Goal: Task Accomplishment & Management: Use online tool/utility

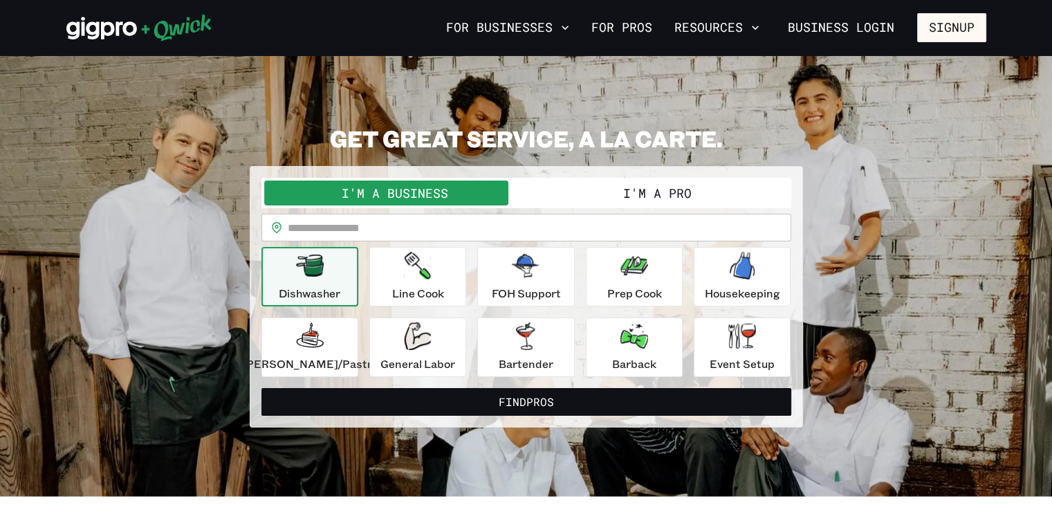
click at [662, 196] on button "I'm a Pro" at bounding box center [657, 192] width 262 height 25
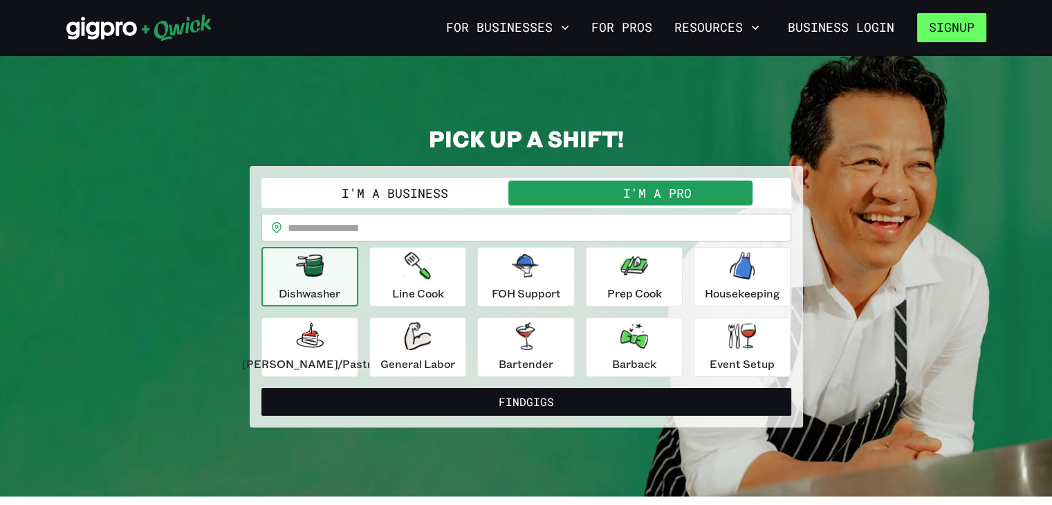
click at [965, 37] on button "Signup" at bounding box center [951, 27] width 69 height 29
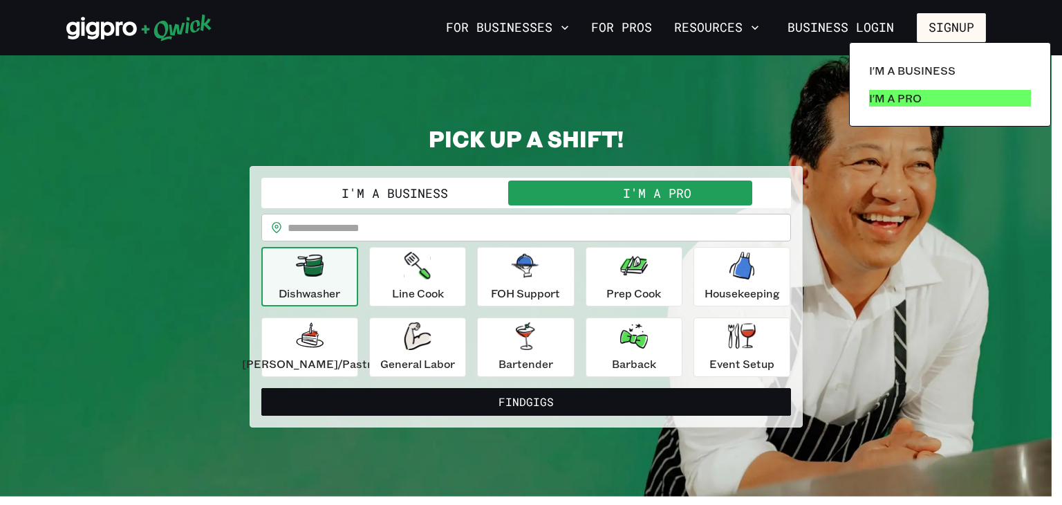
click at [922, 97] on link "I'm a Pro" at bounding box center [950, 98] width 173 height 28
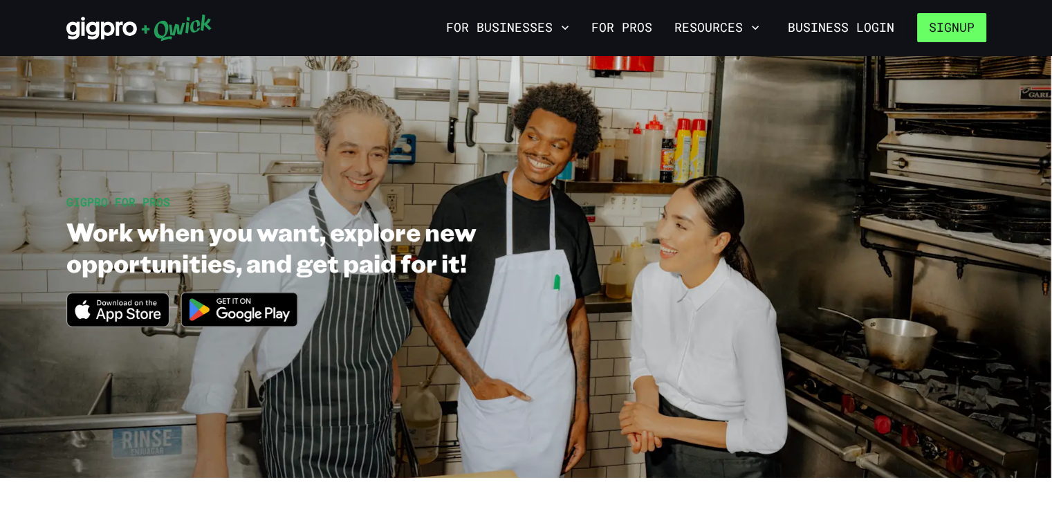
click at [932, 31] on button "Signup" at bounding box center [951, 27] width 69 height 29
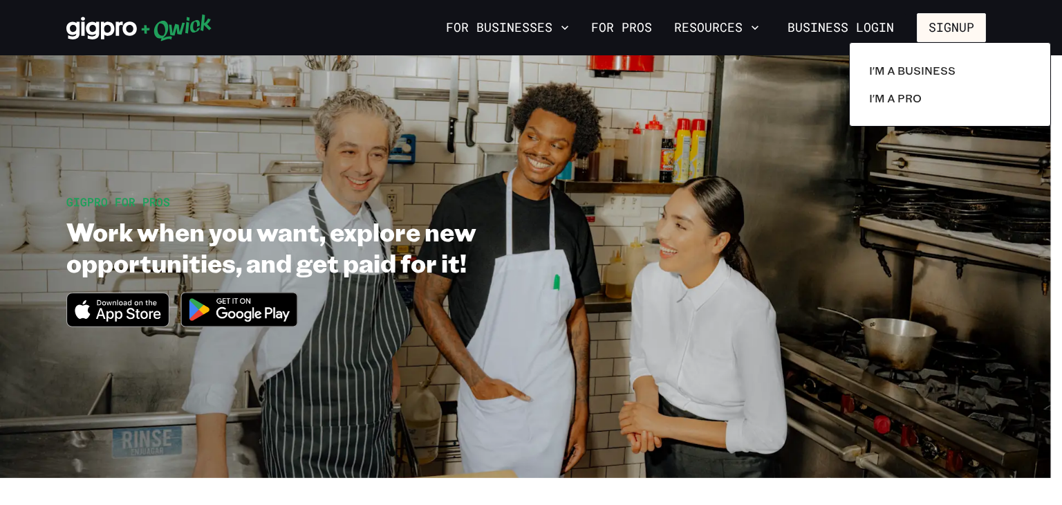
click at [932, 31] on div at bounding box center [531, 252] width 1062 height 505
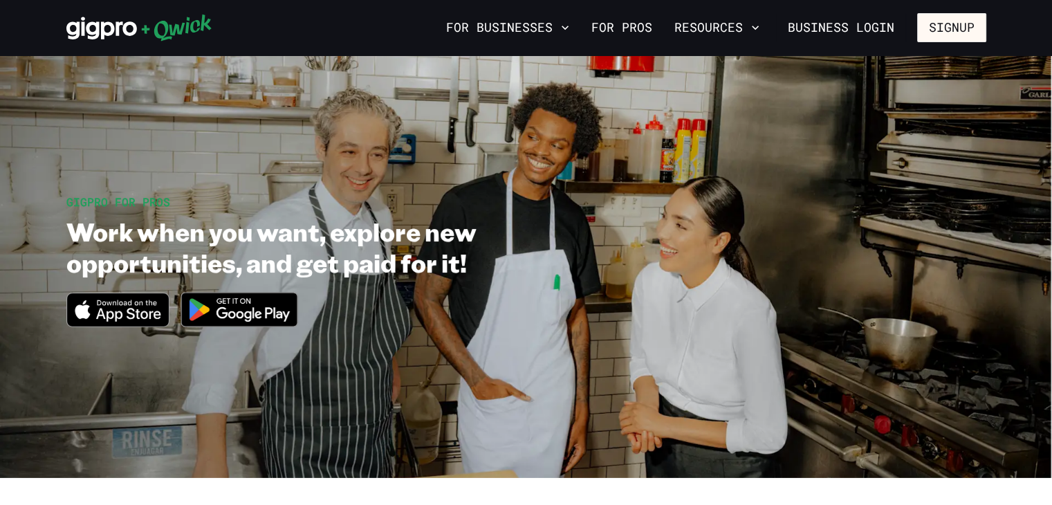
click at [1019, 504] on div at bounding box center [526, 505] width 1052 height 0
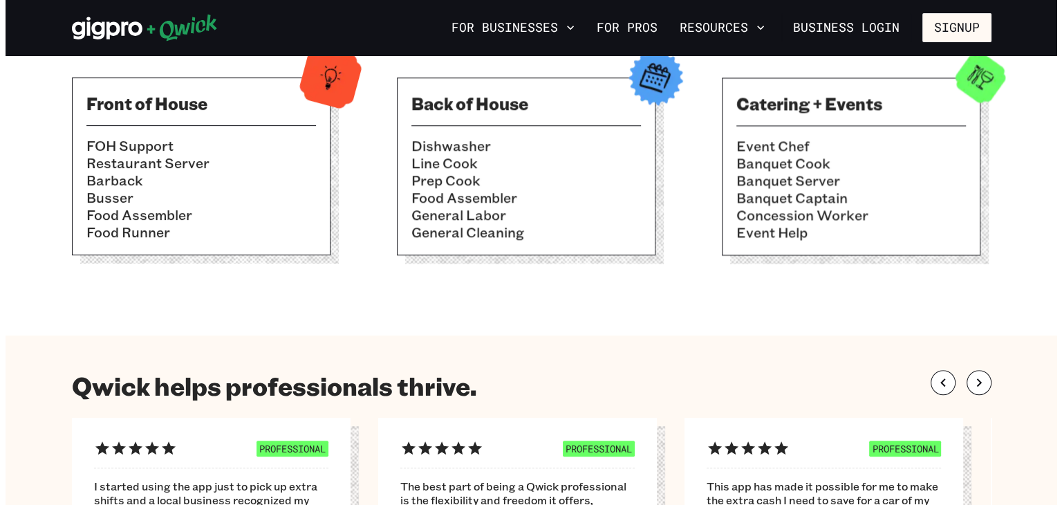
scroll to position [552, 0]
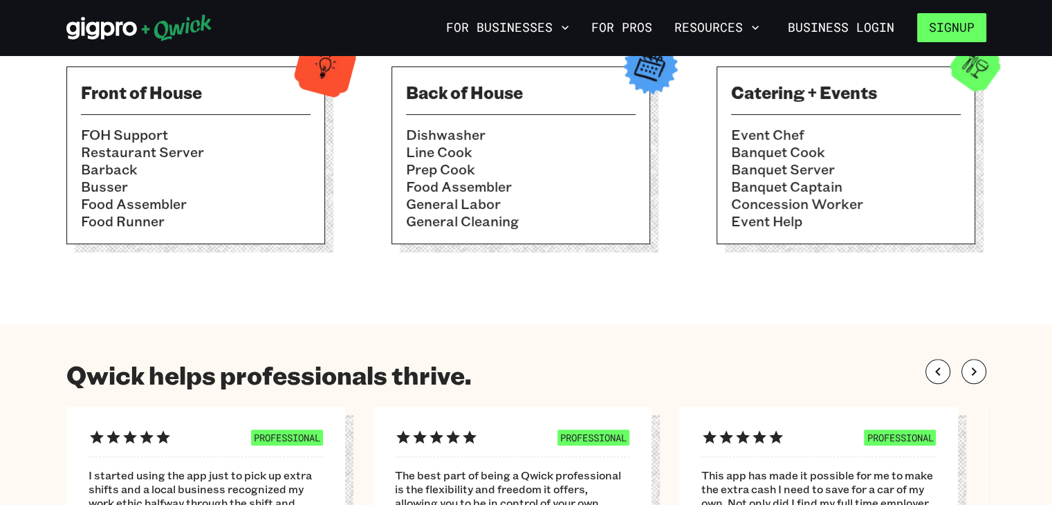
click at [947, 26] on button "Signup" at bounding box center [951, 27] width 69 height 29
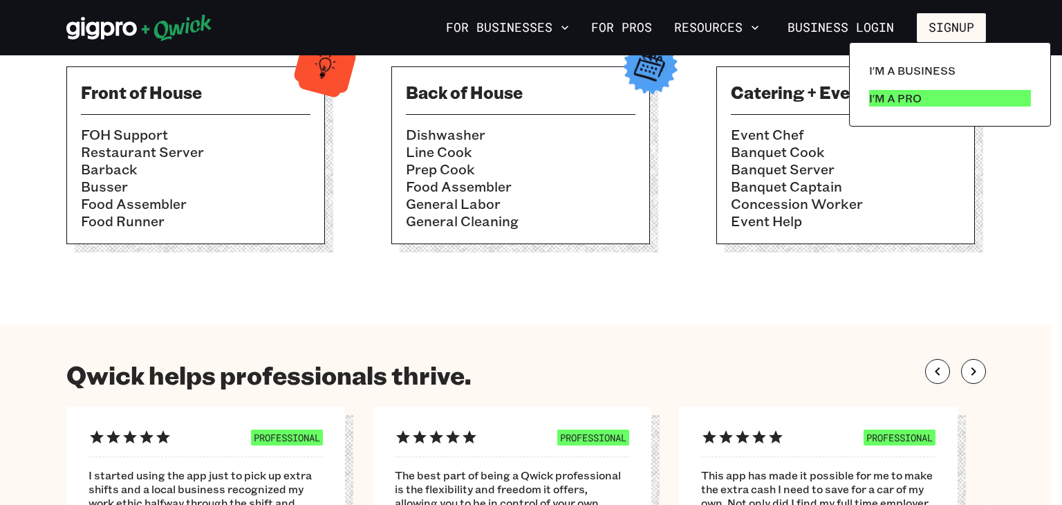
click at [904, 95] on p "I'm a Pro" at bounding box center [895, 98] width 53 height 17
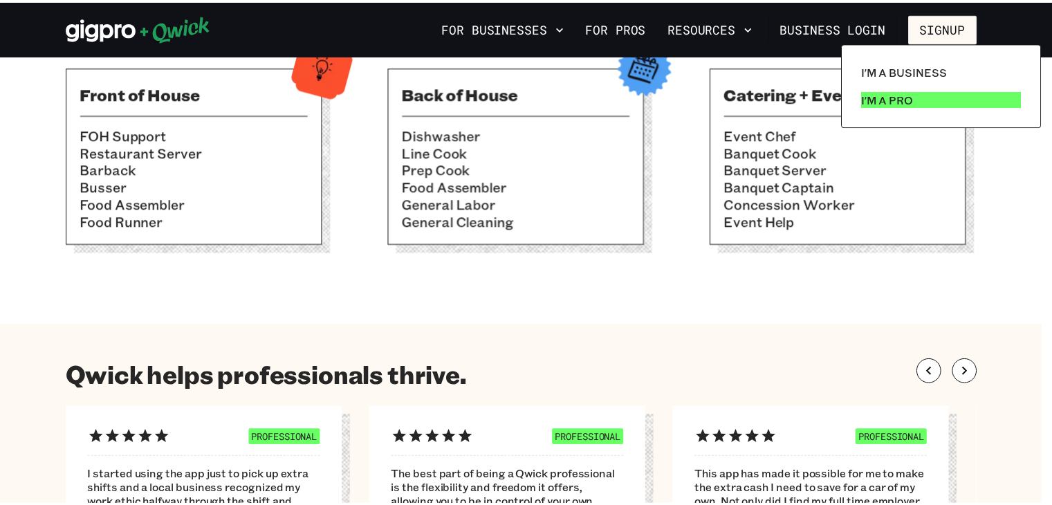
scroll to position [0, 0]
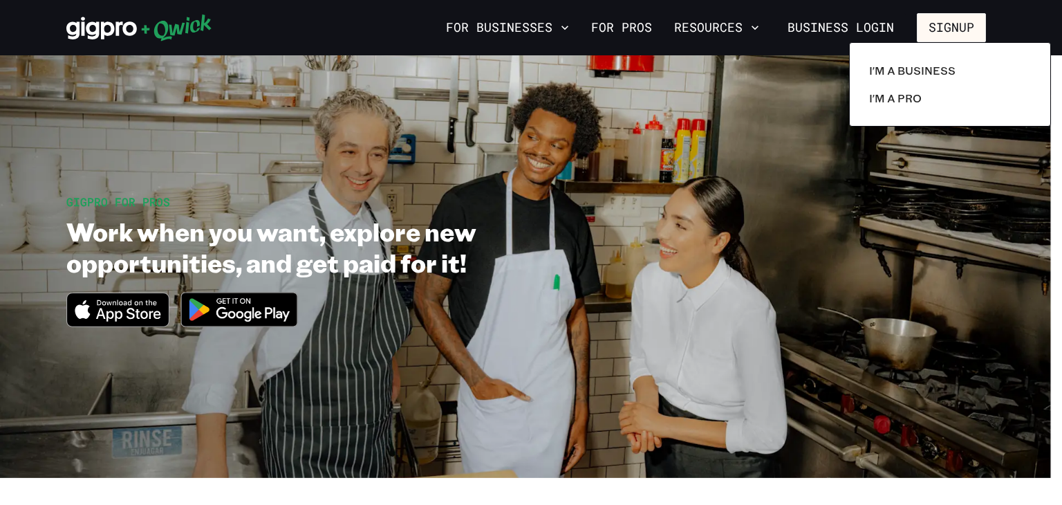
click at [636, 20] on div at bounding box center [531, 252] width 1062 height 505
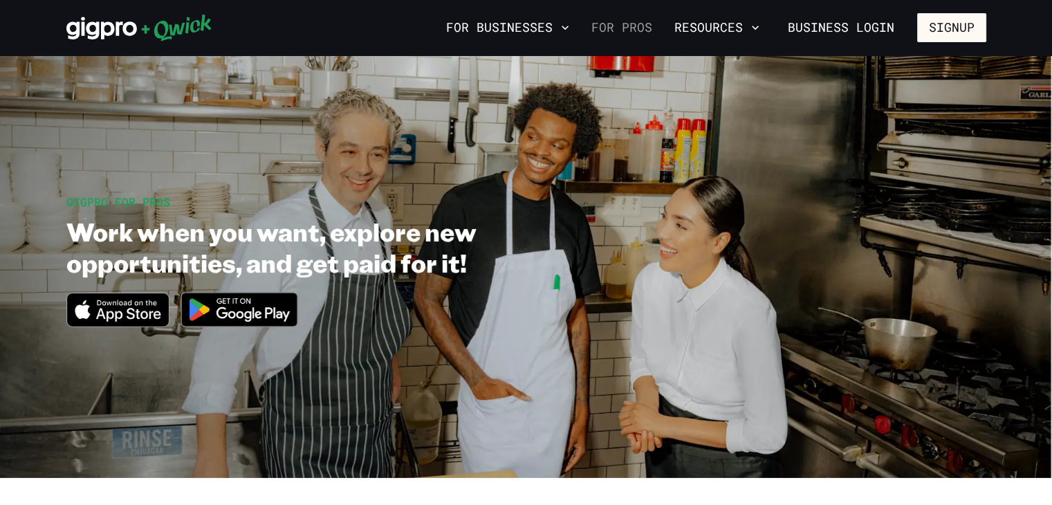
click at [633, 26] on link "For Pros" at bounding box center [622, 28] width 72 height 24
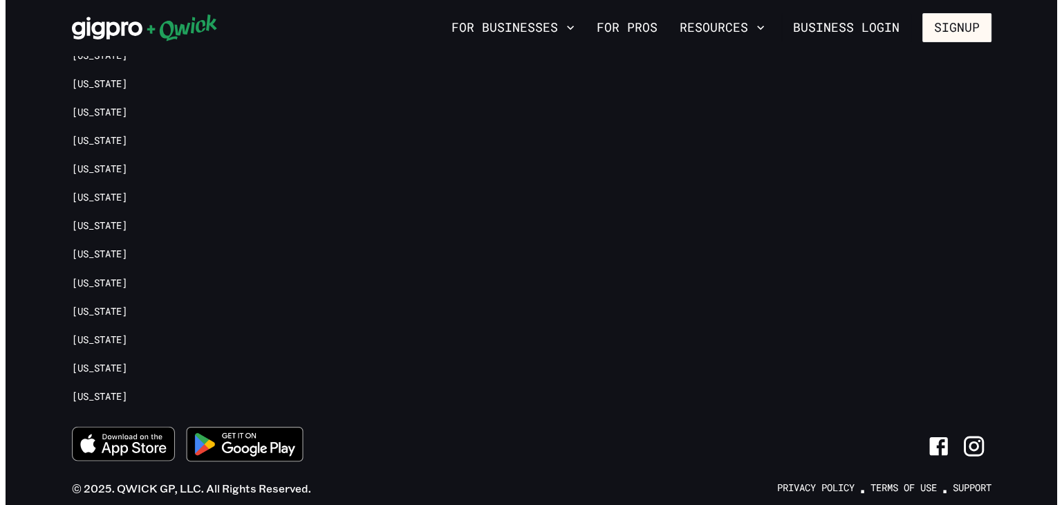
scroll to position [3203, 0]
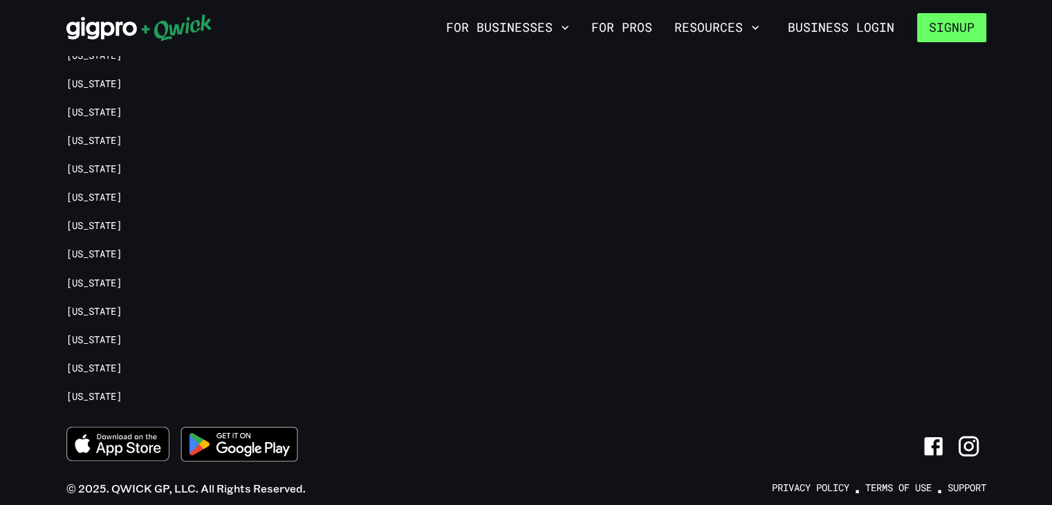
click at [951, 37] on button "Signup" at bounding box center [951, 27] width 69 height 29
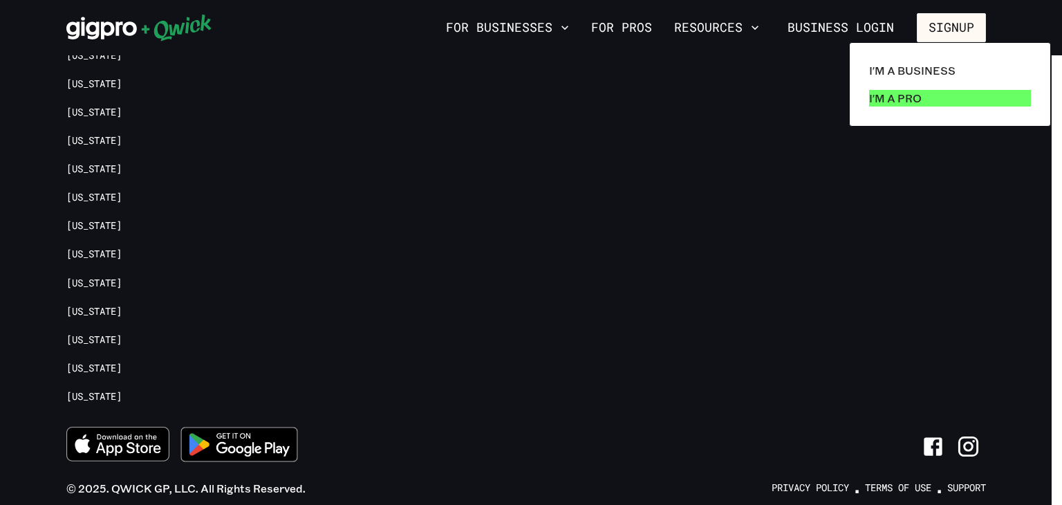
click at [924, 86] on link "I'm a Pro" at bounding box center [950, 98] width 173 height 28
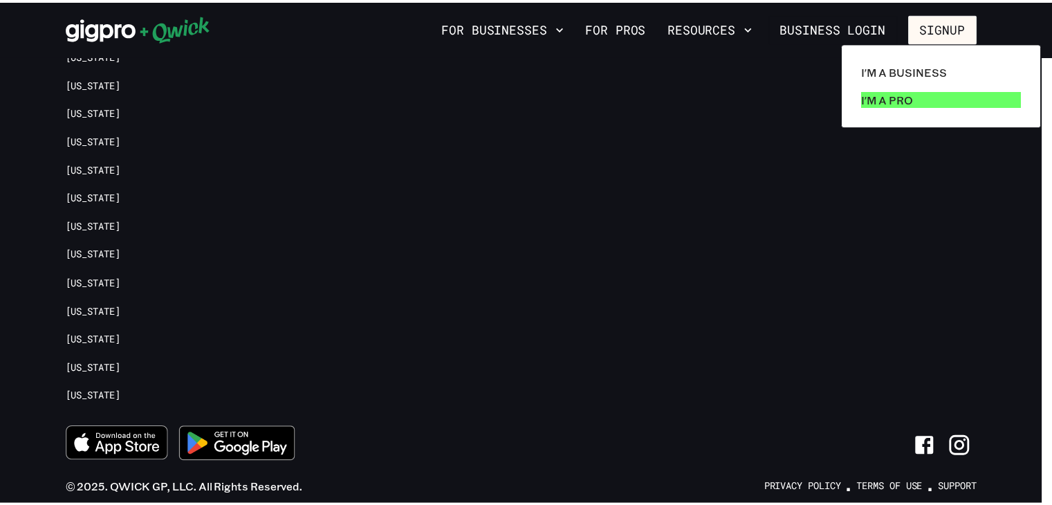
scroll to position [0, 0]
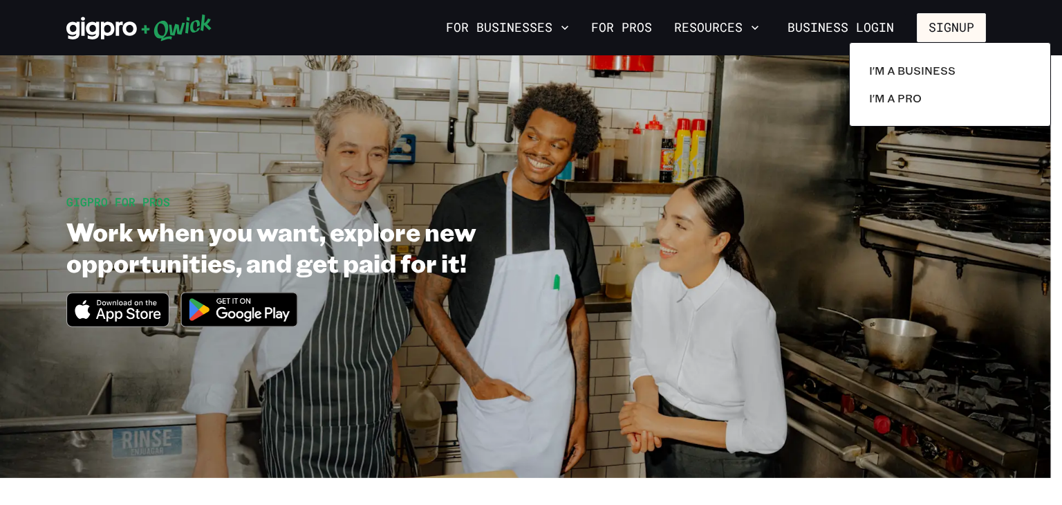
click at [265, 309] on div at bounding box center [531, 252] width 1062 height 505
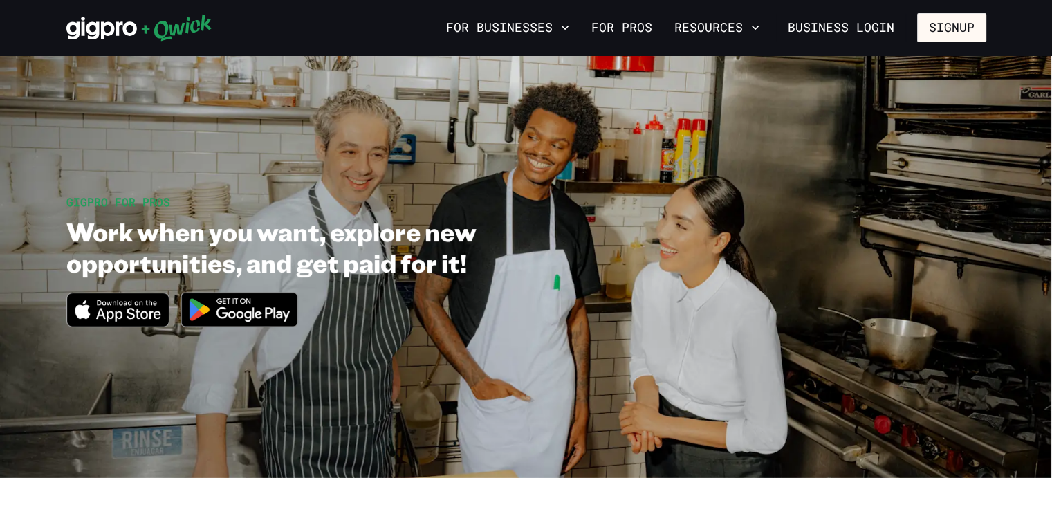
click at [243, 298] on img at bounding box center [239, 310] width 134 height 52
click at [113, 28] on icon at bounding box center [101, 28] width 71 height 23
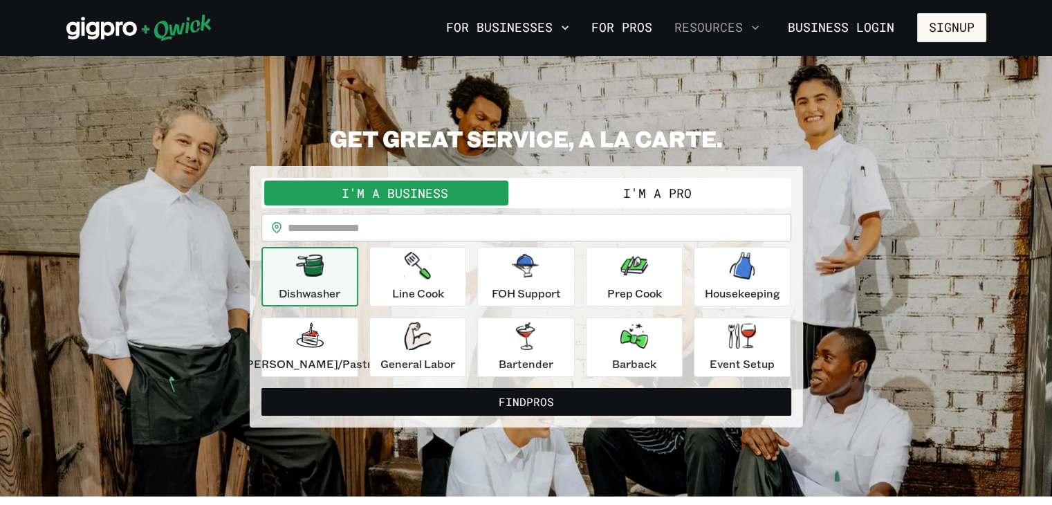
click at [750, 24] on icon "button" at bounding box center [755, 28] width 14 height 14
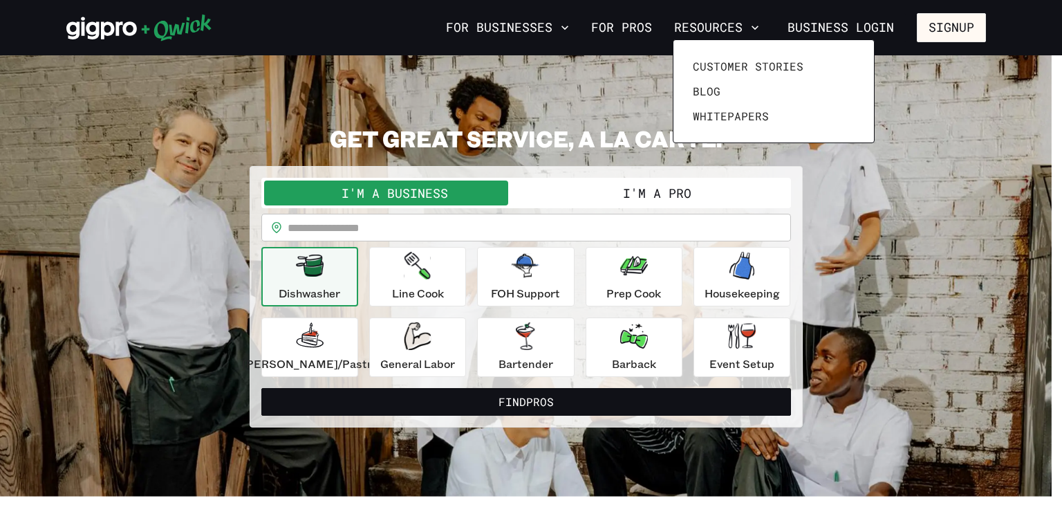
click at [844, 17] on div at bounding box center [531, 252] width 1062 height 505
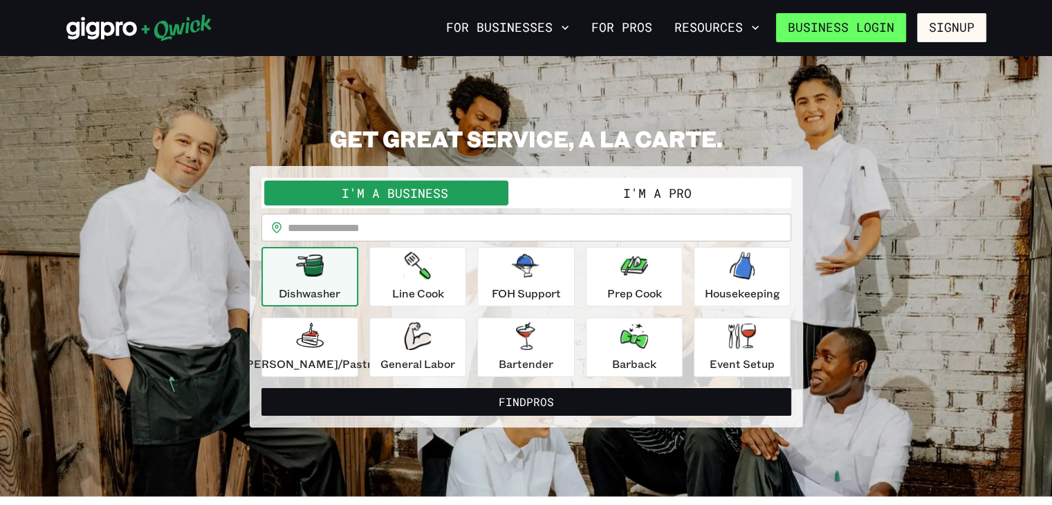
click at [841, 21] on link "Business Login" at bounding box center [841, 27] width 130 height 29
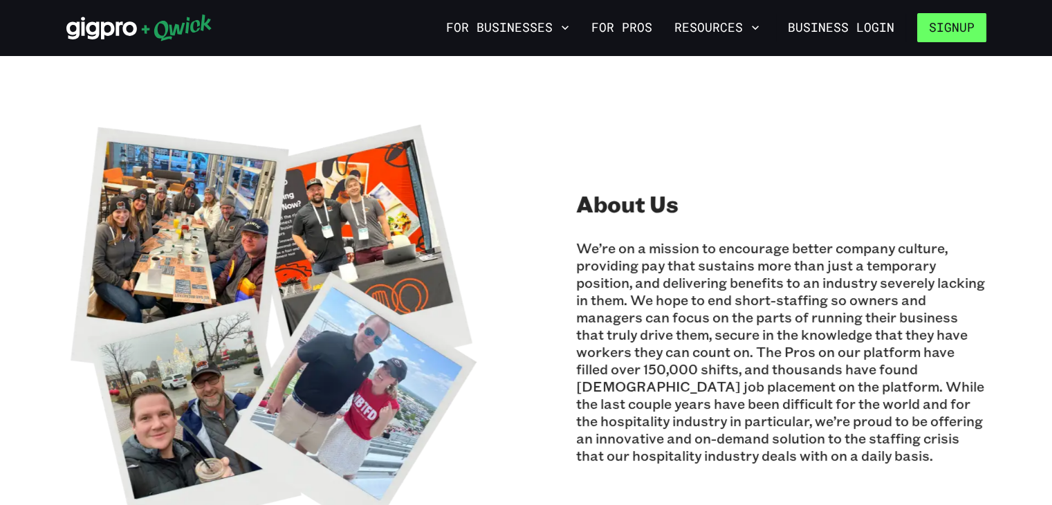
click at [941, 28] on button "Signup" at bounding box center [951, 27] width 69 height 29
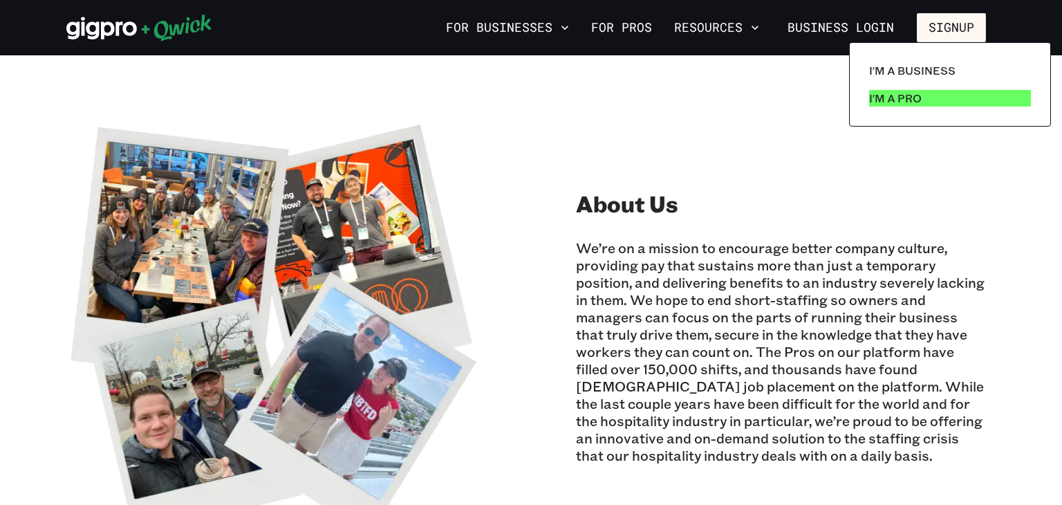
click at [916, 93] on p "I'm a Pro" at bounding box center [895, 98] width 53 height 17
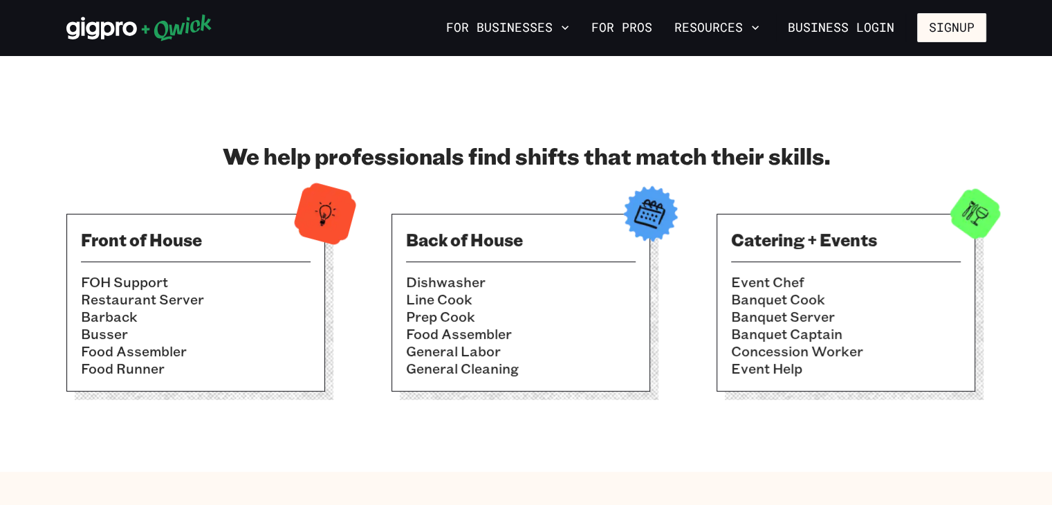
scroll to position [397, 0]
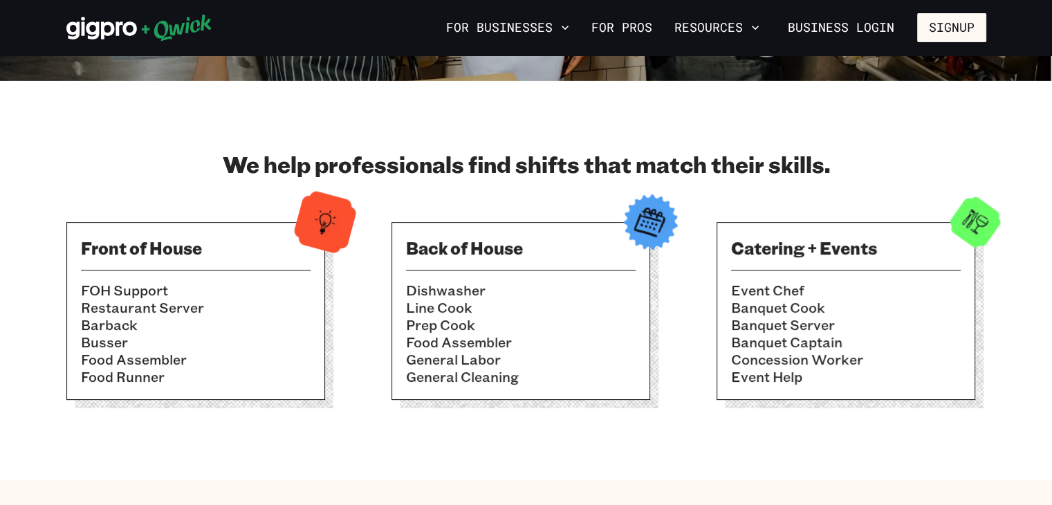
click at [647, 233] on img at bounding box center [650, 222] width 68 height 68
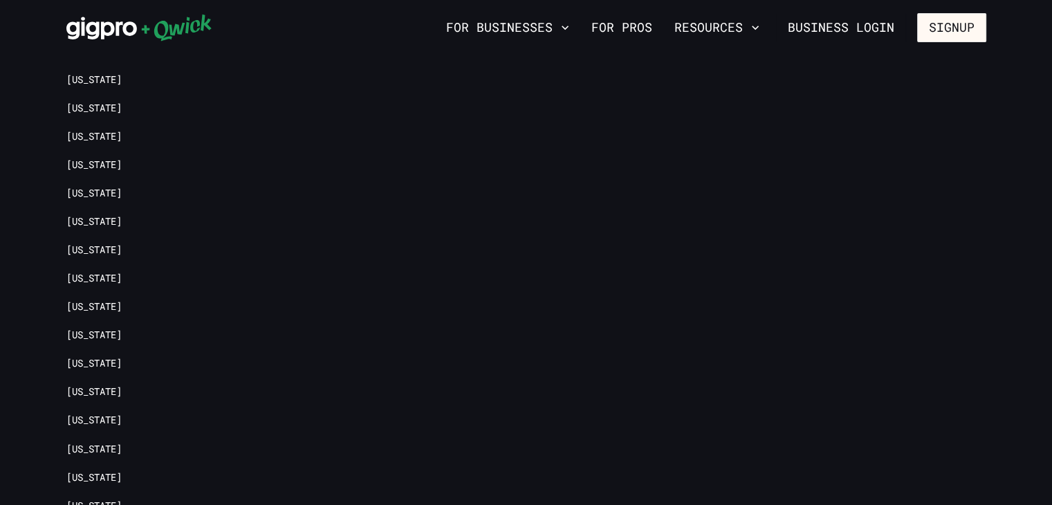
scroll to position [3039, 0]
click at [75, 270] on link "[US_STATE]" at bounding box center [93, 276] width 55 height 13
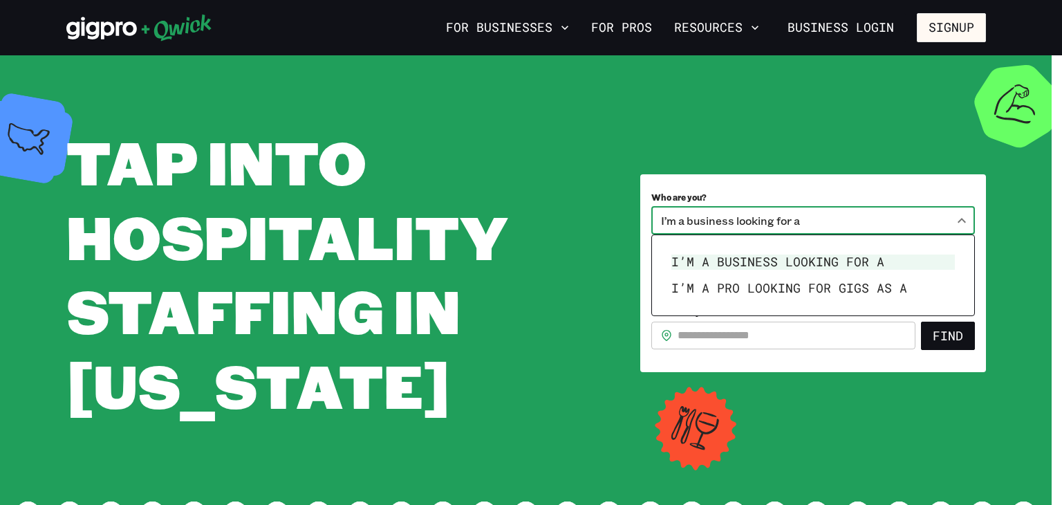
click at [725, 219] on body "**********" at bounding box center [531, 252] width 1062 height 505
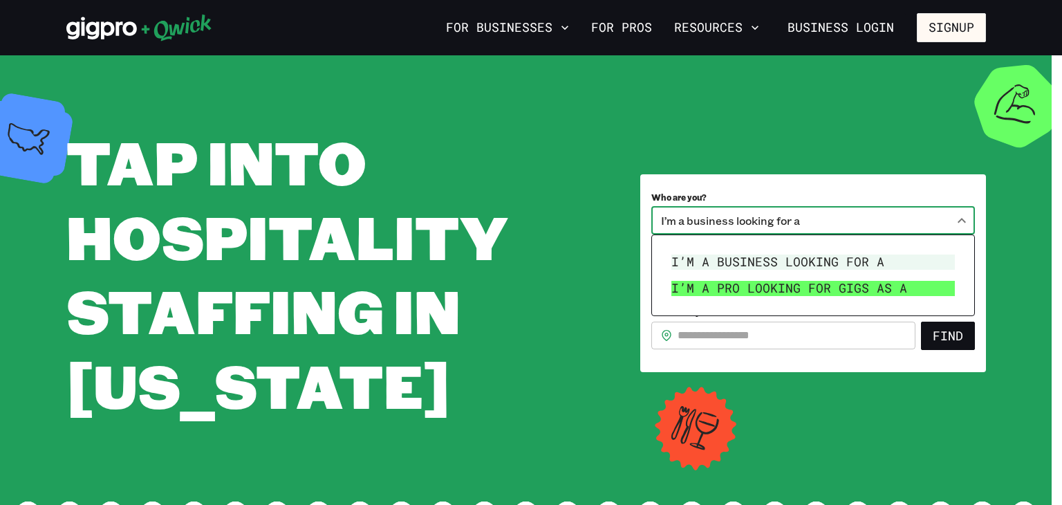
click at [728, 280] on li "I’m a pro looking for Gigs as a" at bounding box center [813, 288] width 295 height 26
type input "***"
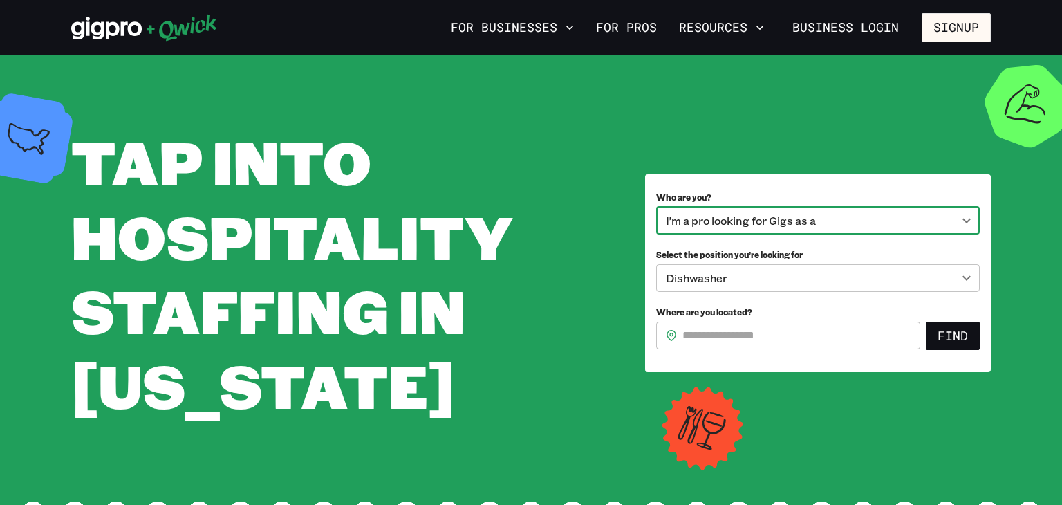
click at [728, 280] on body "**********" at bounding box center [531, 252] width 1062 height 505
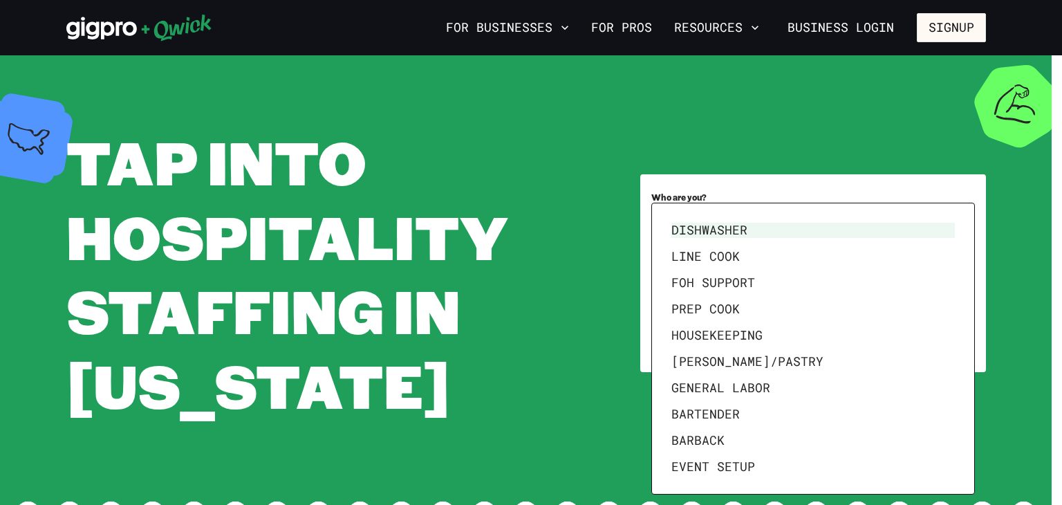
click at [607, 286] on div at bounding box center [531, 252] width 1062 height 505
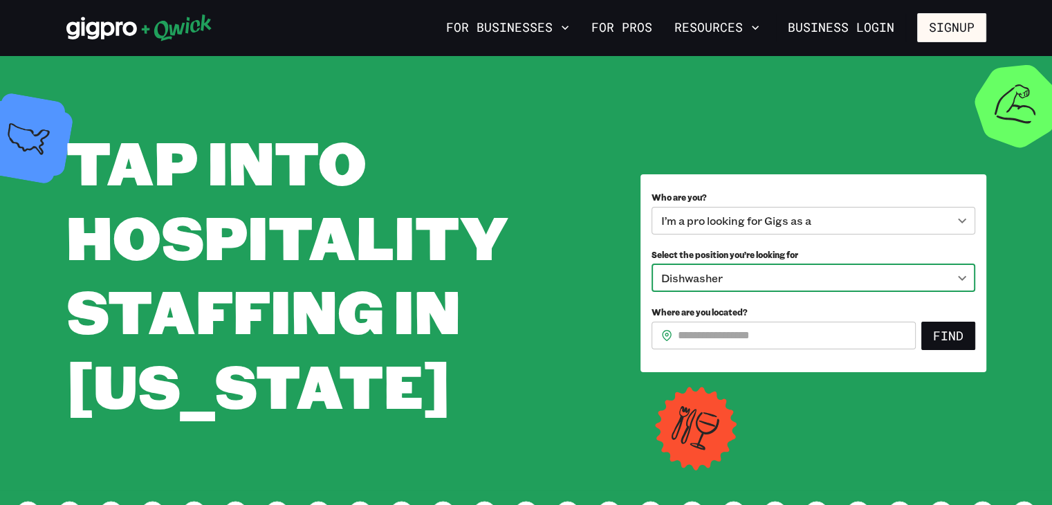
click at [721, 337] on input "Where are you located?" at bounding box center [797, 336] width 238 height 28
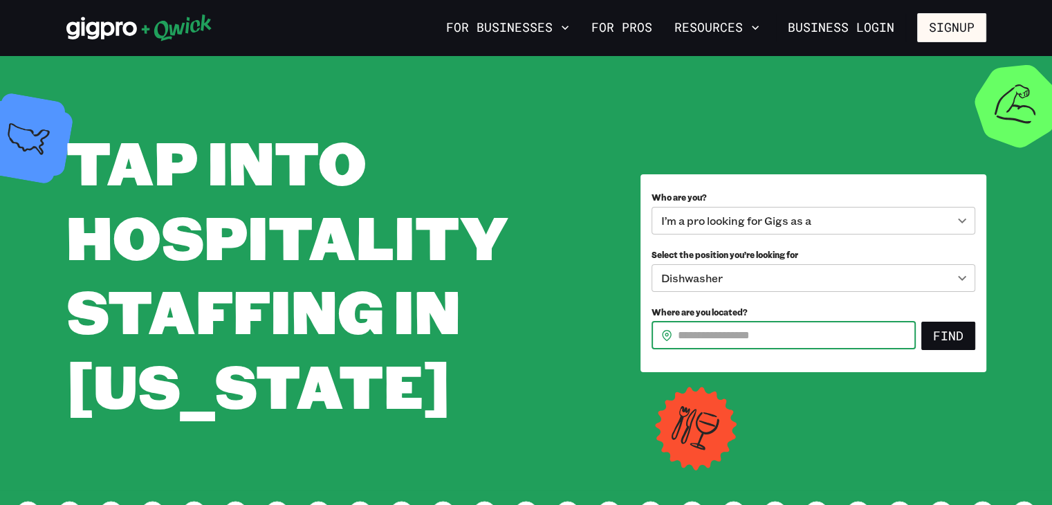
type input "*****"
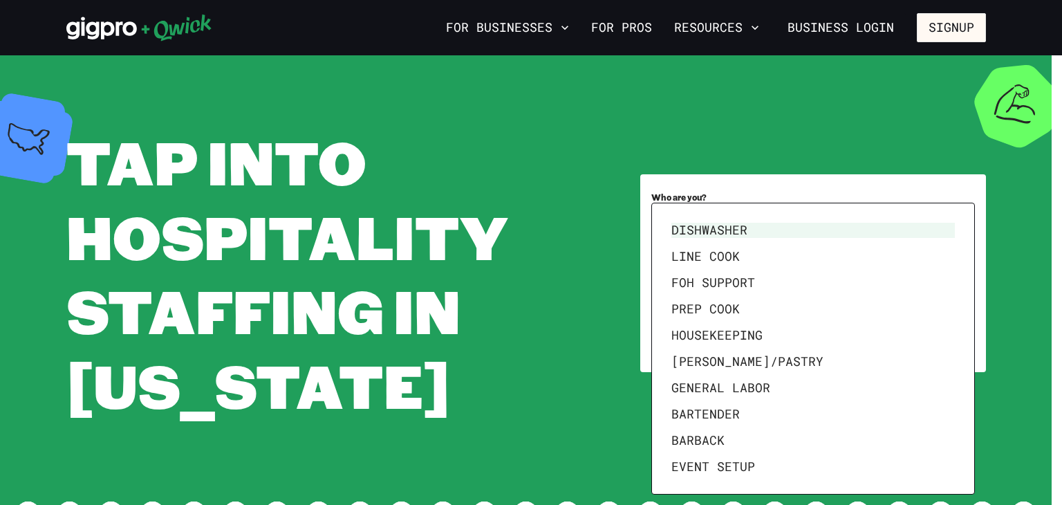
click at [771, 283] on body "**********" at bounding box center [531, 252] width 1062 height 505
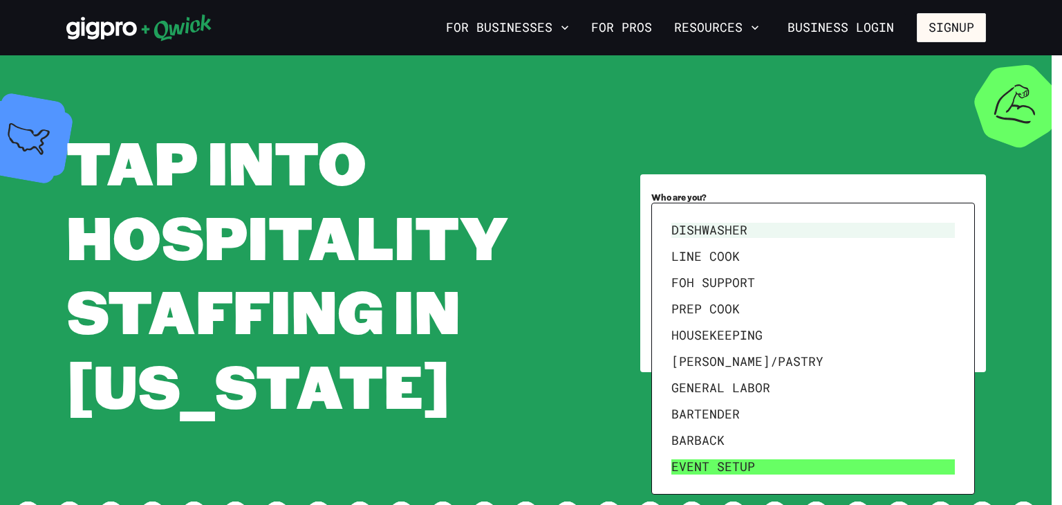
click at [742, 458] on li "Event Setup" at bounding box center [813, 467] width 295 height 26
type input "**********"
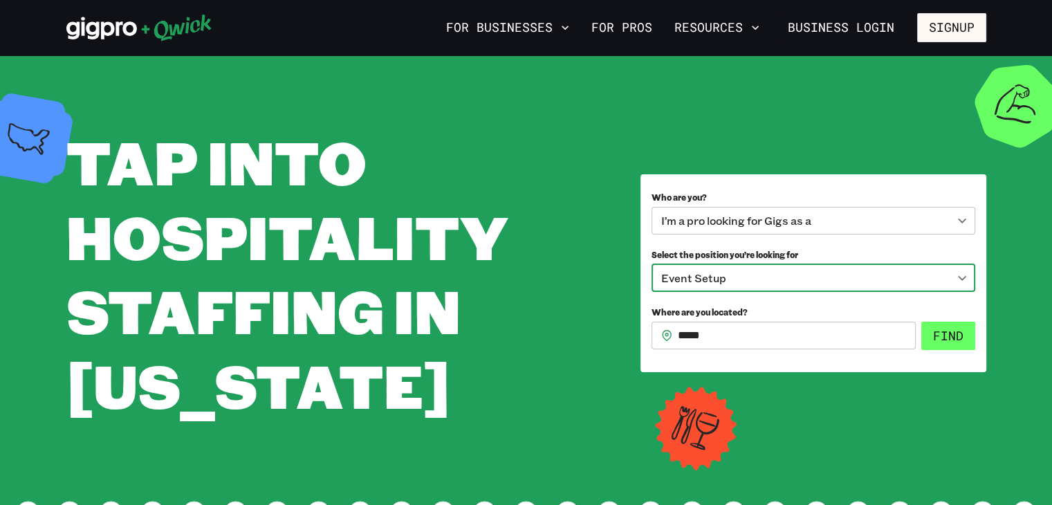
click at [934, 338] on button "Find" at bounding box center [948, 336] width 54 height 29
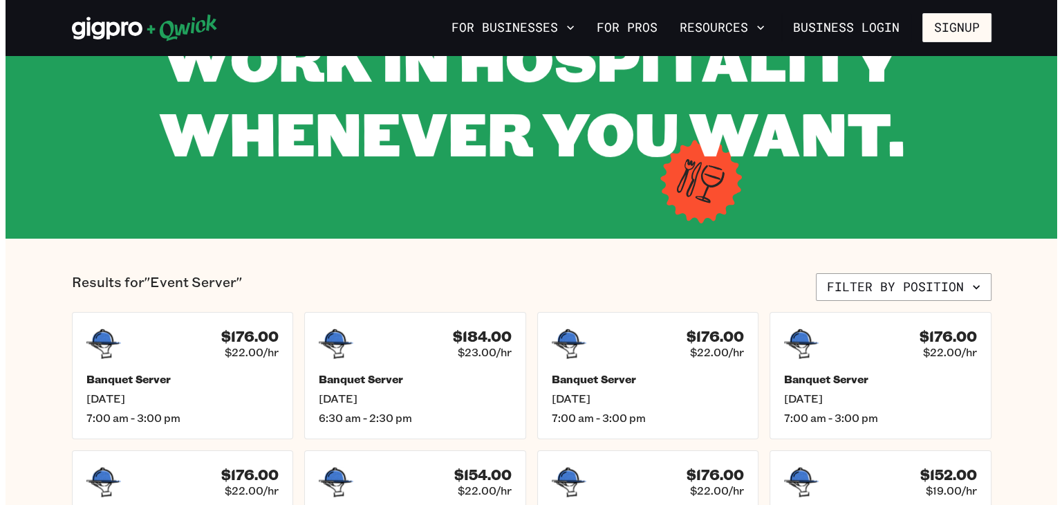
scroll to position [130, 0]
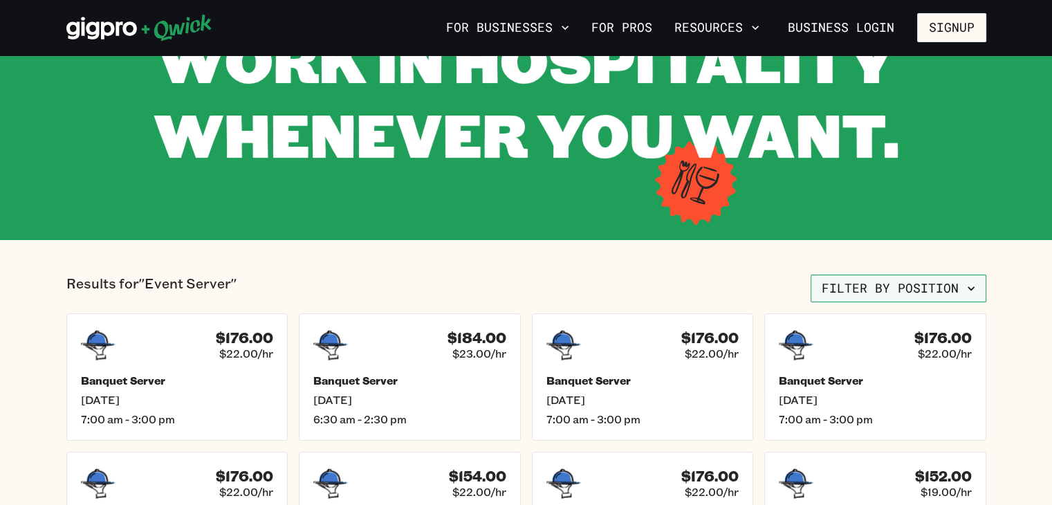
click at [899, 297] on button "Filter by position" at bounding box center [898, 289] width 176 height 28
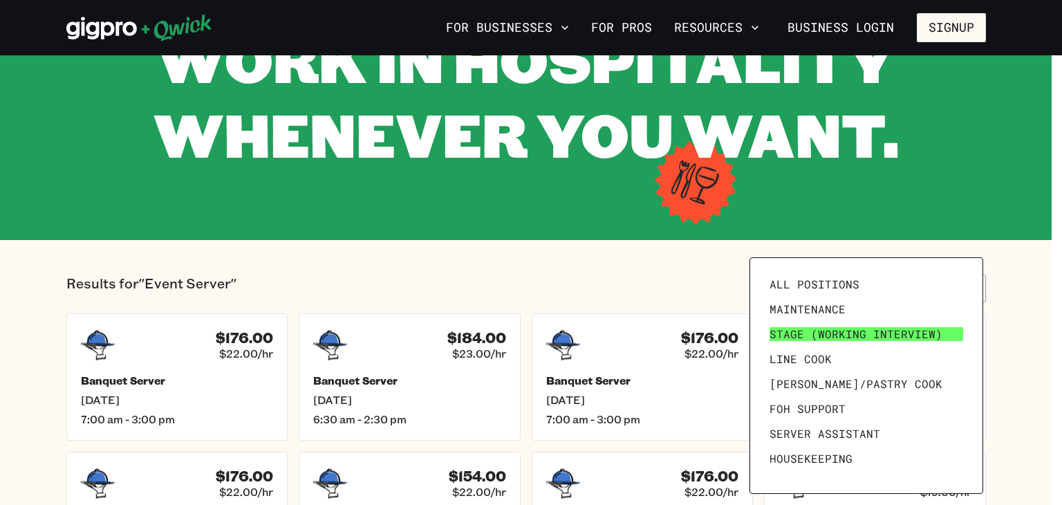
click at [879, 328] on span "Stage (working interview)" at bounding box center [856, 334] width 173 height 14
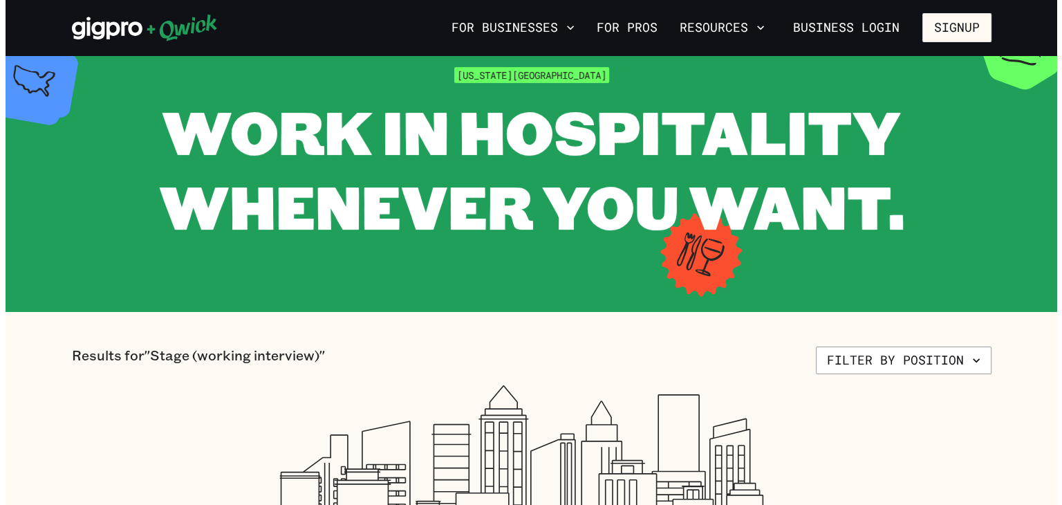
scroll to position [55, 0]
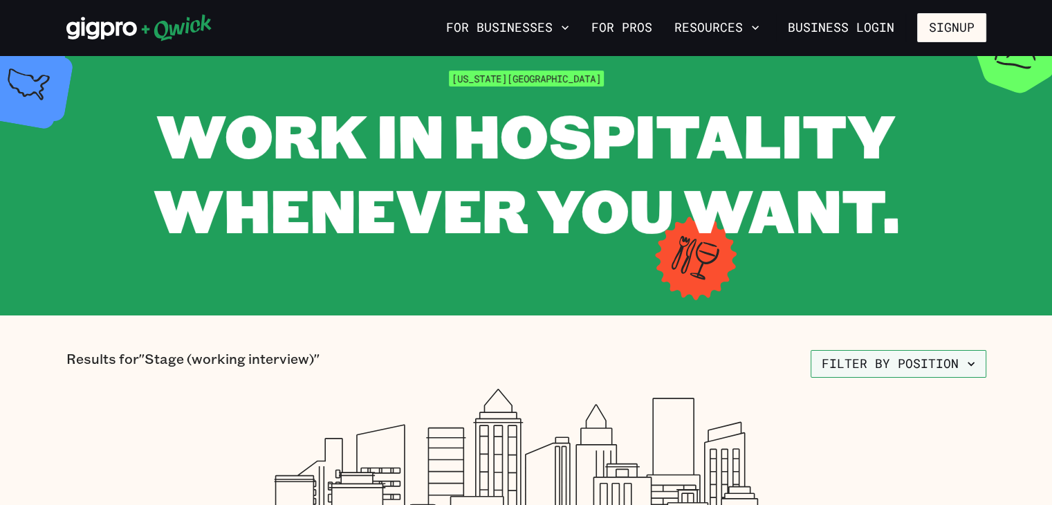
click at [861, 354] on button "Filter by position" at bounding box center [898, 364] width 176 height 28
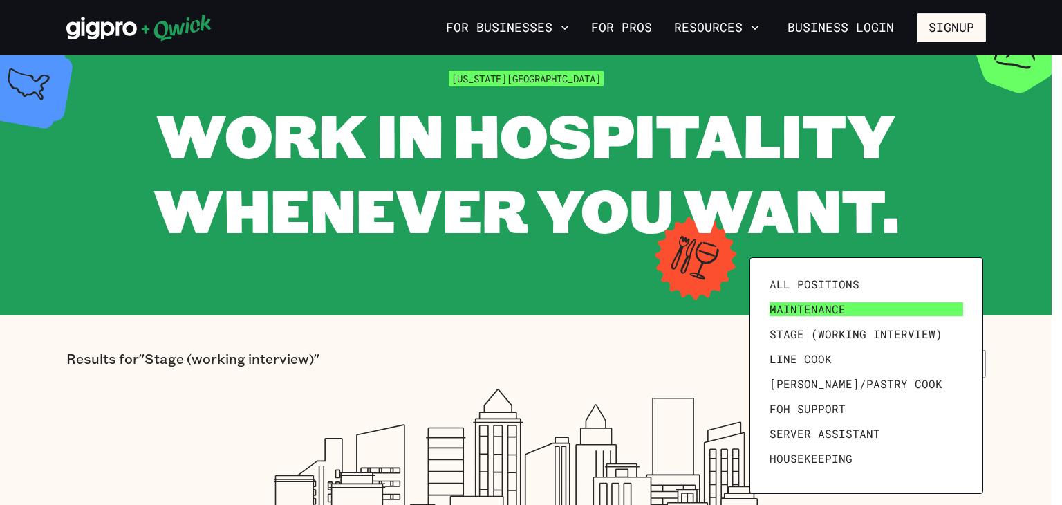
click at [821, 300] on link "Maintenance" at bounding box center [866, 309] width 205 height 25
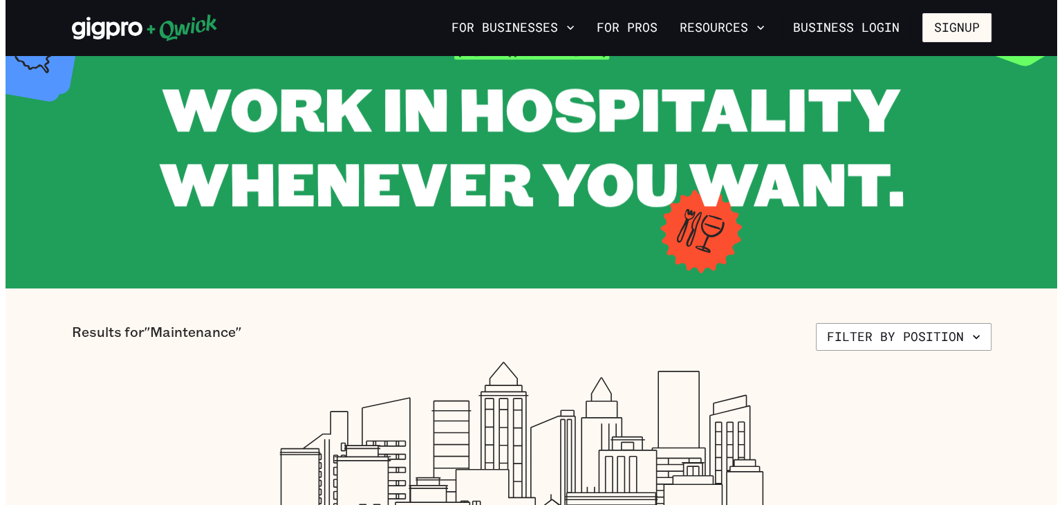
scroll to position [82, 0]
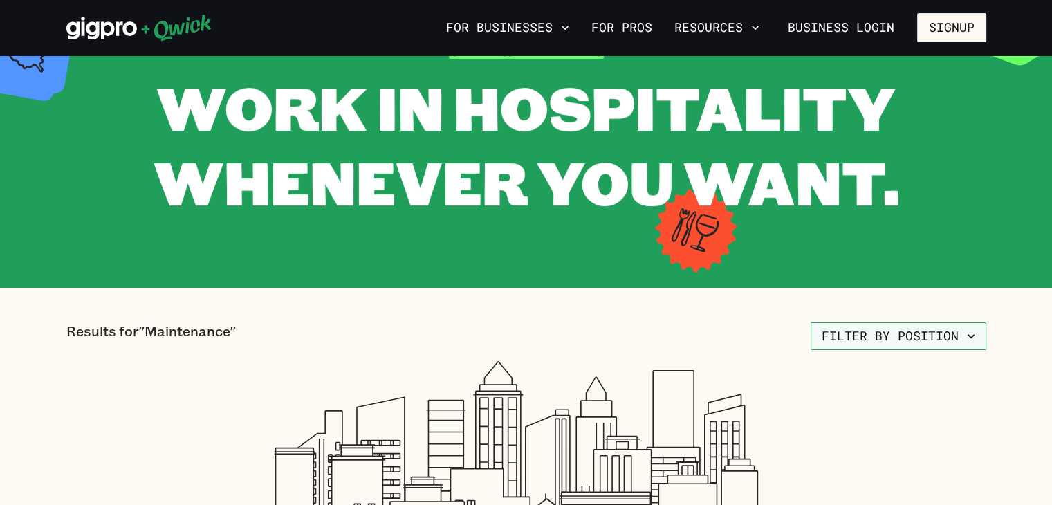
click at [872, 340] on button "Filter by position" at bounding box center [898, 336] width 176 height 28
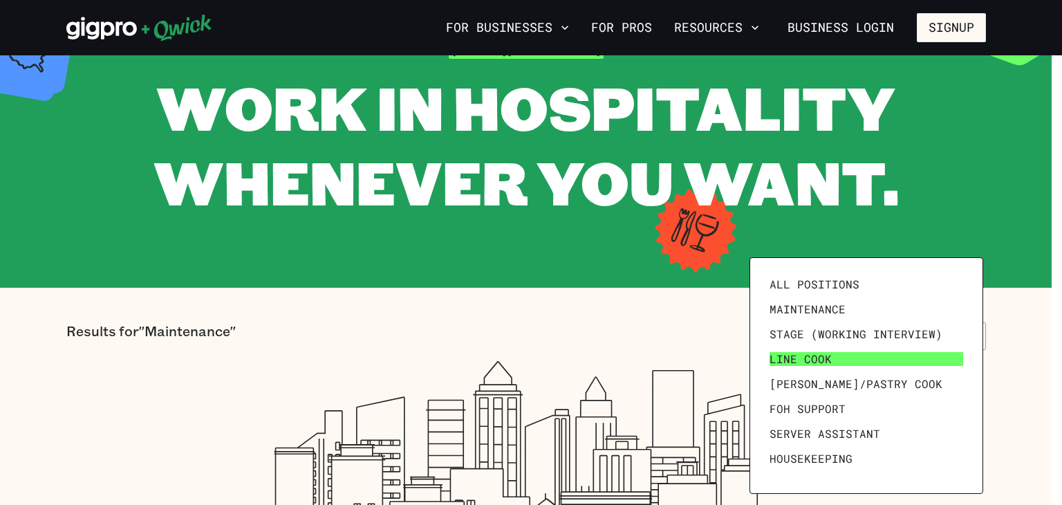
click at [864, 364] on link "Line Cook" at bounding box center [866, 358] width 205 height 25
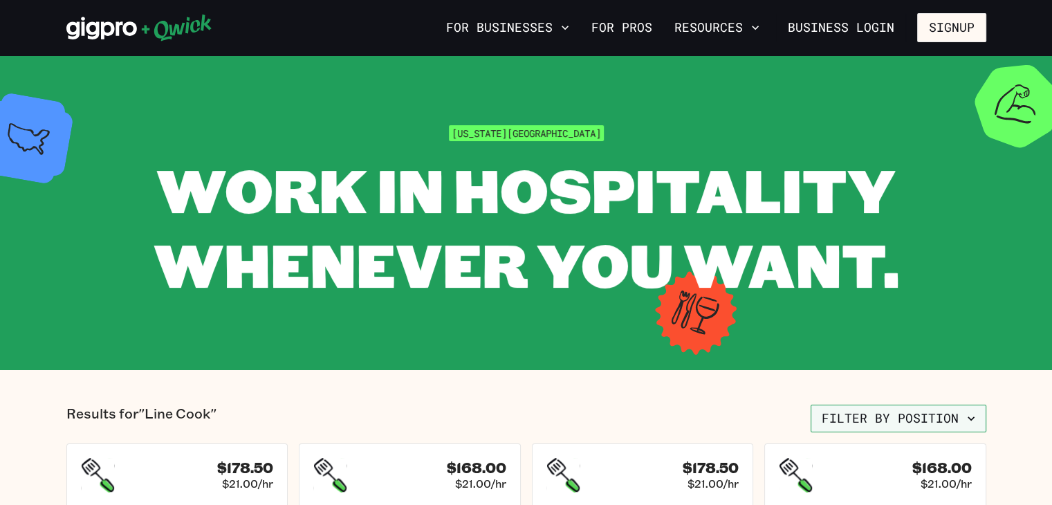
click at [863, 418] on button "Filter by position" at bounding box center [898, 419] width 176 height 28
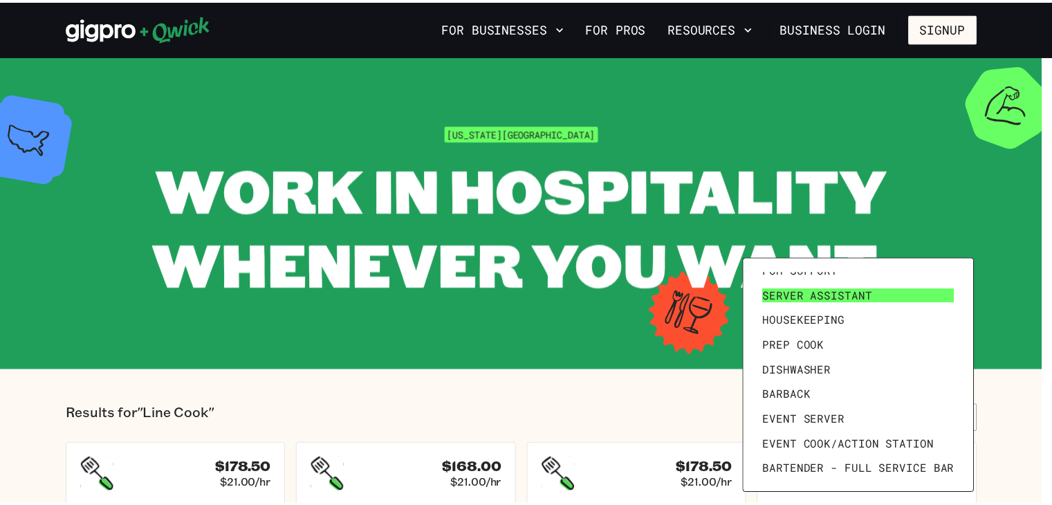
scroll to position [138, 0]
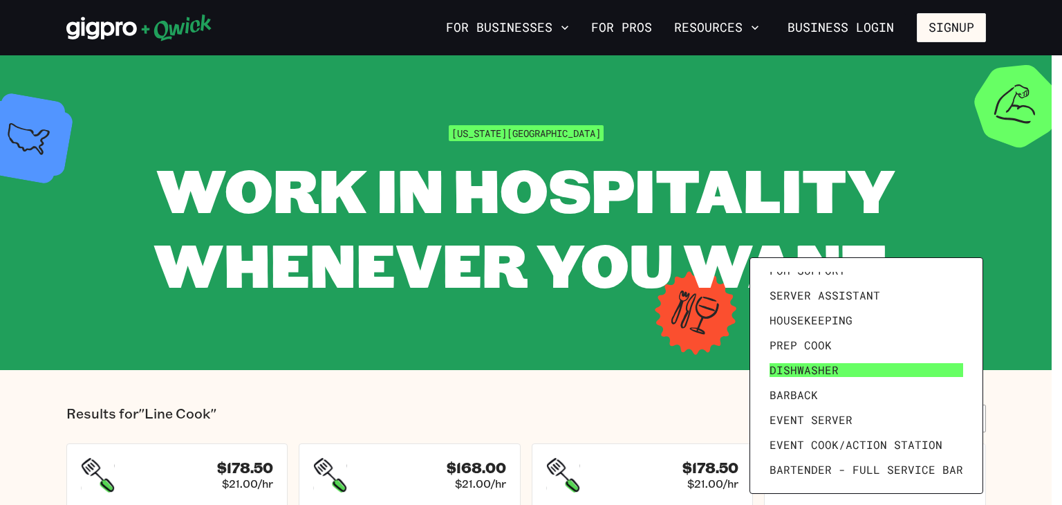
click at [830, 372] on span "Dishwasher" at bounding box center [804, 370] width 69 height 14
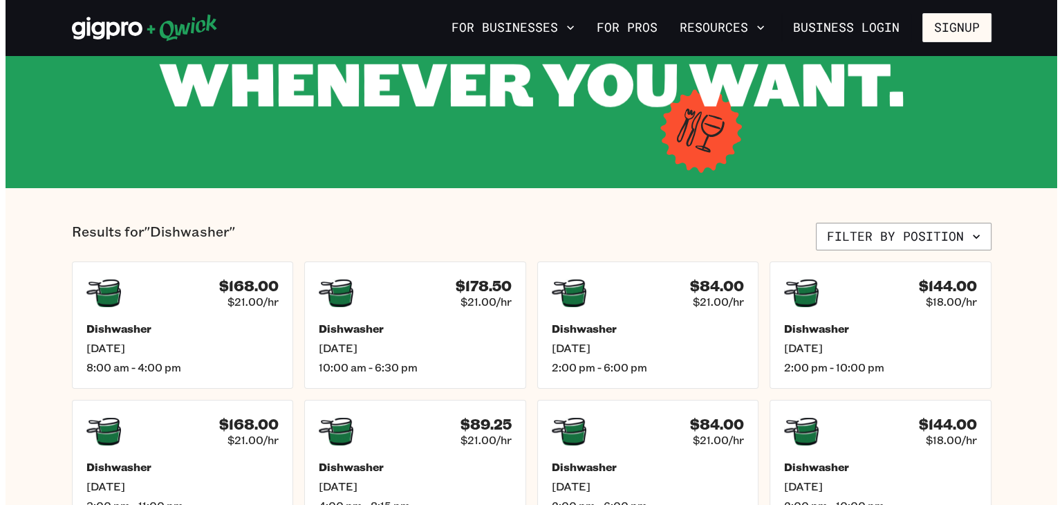
scroll to position [188, 0]
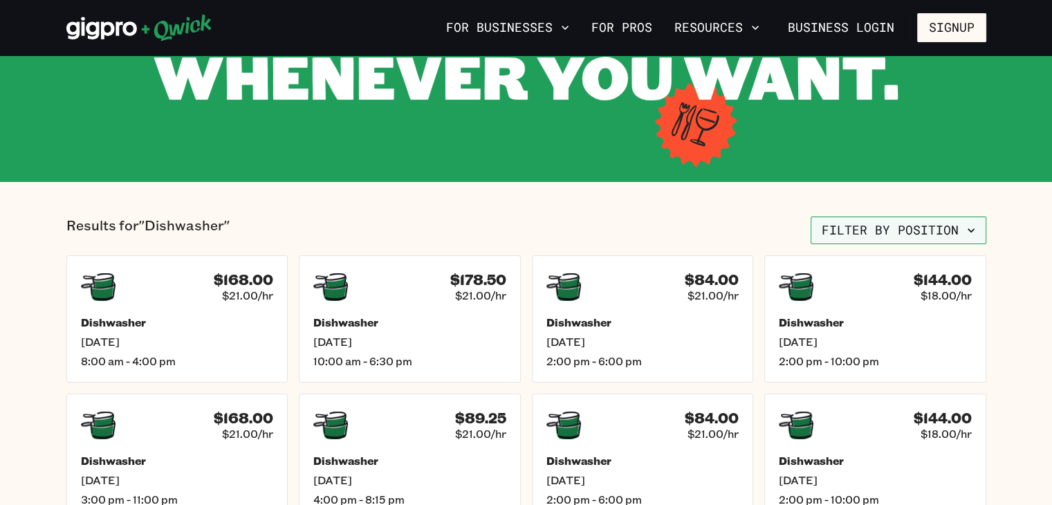
click at [890, 223] on button "Filter by position" at bounding box center [898, 230] width 176 height 28
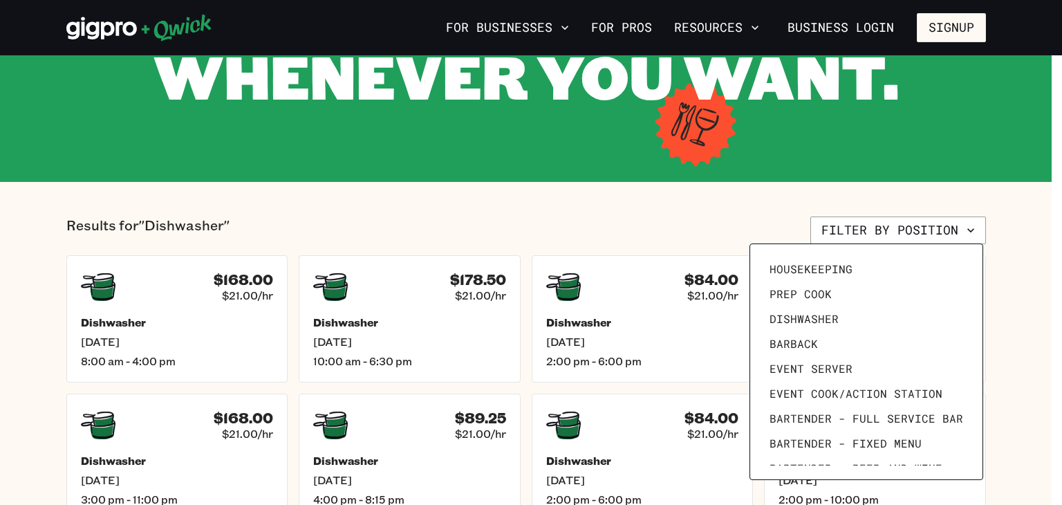
scroll to position [191, 0]
